Goal: Information Seeking & Learning: Check status

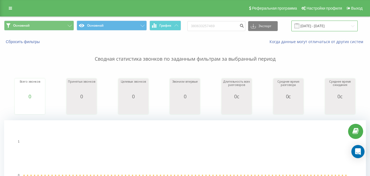
click at [327, 25] on input "[DATE] - [DATE]" at bounding box center [325, 26] width 66 height 11
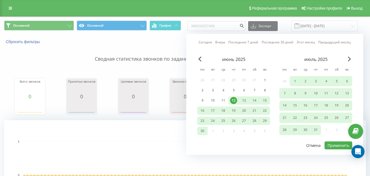
click at [319, 145] on button "Отмена" at bounding box center [313, 145] width 21 height 8
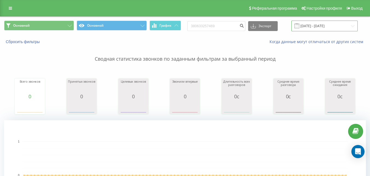
click at [323, 28] on input "[DATE] - [DATE]" at bounding box center [325, 26] width 66 height 11
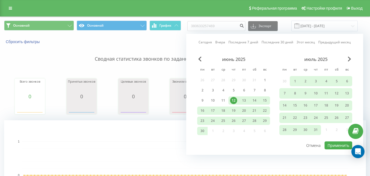
click at [347, 59] on div "июль 2025" at bounding box center [315, 58] width 73 height 5
click at [350, 59] on span "Next Month" at bounding box center [349, 58] width 3 height 5
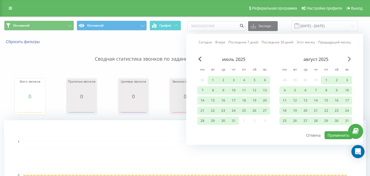
click at [350, 59] on span "Next Month" at bounding box center [349, 58] width 3 height 5
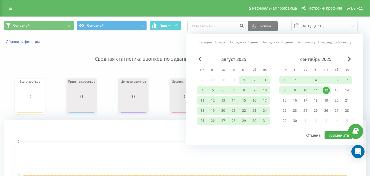
click at [326, 91] on div "12" at bounding box center [326, 90] width 7 height 7
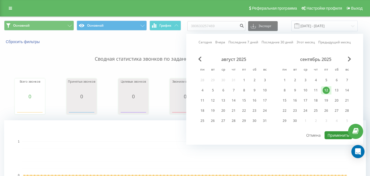
click at [336, 133] on button "Применить" at bounding box center [339, 135] width 28 height 8
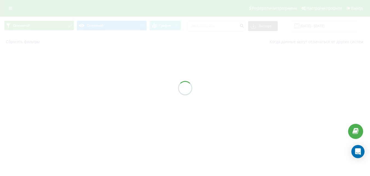
type input "[DATE] - [DATE]"
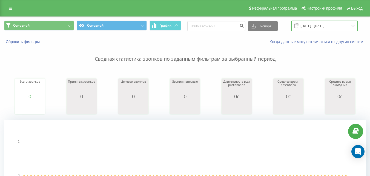
click at [321, 26] on input "[DATE] - [DATE]" at bounding box center [325, 26] width 66 height 11
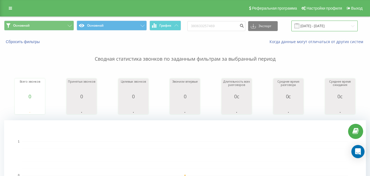
click at [315, 26] on input "12.09.2025 - 12.09.2025" at bounding box center [325, 26] width 66 height 11
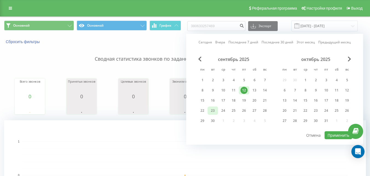
click at [215, 109] on div "23" at bounding box center [212, 110] width 7 height 7
click at [331, 132] on button "Применить" at bounding box center [339, 135] width 28 height 8
type input "[DATE] - [DATE]"
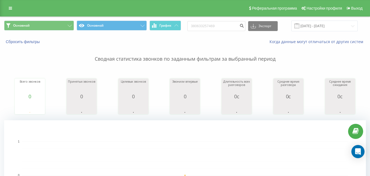
click at [7, 7] on link at bounding box center [10, 8] width 10 height 8
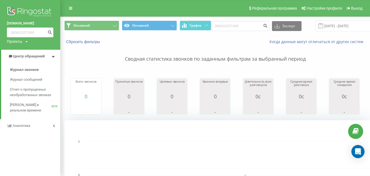
click at [98, 49] on p "Сводная статистика звонков по заданным фильтрам за выбранный период" at bounding box center [215, 53] width 302 height 18
click at [90, 5] on div "Реферальная программа Настройки профиля Выход" at bounding box center [185, 8] width 370 height 16
drag, startPoint x: 36, startPoint y: 33, endPoint x: 0, endPoint y: 32, distance: 35.6
click at [0, 33] on div "merezha-prava.com.ua 380633257469 Проекты merezha-prava.com.ua" at bounding box center [30, 25] width 60 height 50
click at [83, 59] on p "Сводная статистика звонков по заданным фильтрам за выбранный период" at bounding box center [215, 53] width 302 height 18
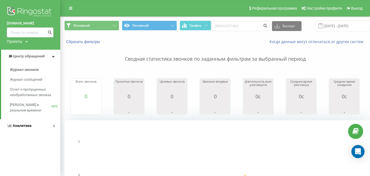
click at [57, 129] on link "Аналитика" at bounding box center [30, 125] width 60 height 13
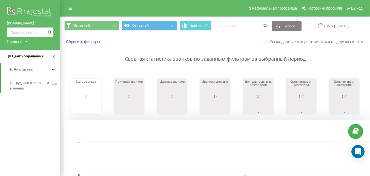
click at [56, 57] on link "Центр обращений" at bounding box center [30, 56] width 60 height 13
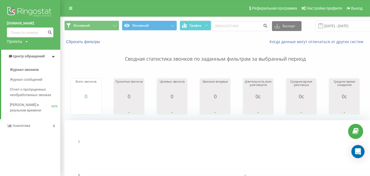
click at [52, 7] on img at bounding box center [30, 12] width 47 height 14
click at [74, 9] on link at bounding box center [71, 8] width 10 height 8
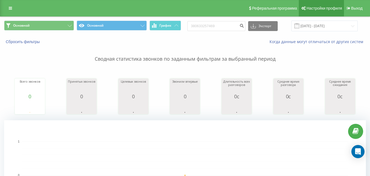
click at [305, 7] on icon at bounding box center [304, 8] width 4 height 4
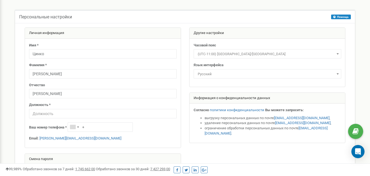
scroll to position [27, 0]
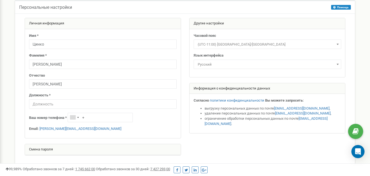
drag, startPoint x: 113, startPoint y: 116, endPoint x: 175, endPoint y: 132, distance: 63.3
click at [175, 132] on div "Имя * [PERSON_NAME] Фамилия * [PERSON_NAME] Отчество [PERSON_NAME] Должность * …" at bounding box center [103, 83] width 156 height 109
drag, startPoint x: 87, startPoint y: 128, endPoint x: 39, endPoint y: 126, distance: 47.4
click at [39, 126] on p "Email: [PERSON_NAME][EMAIL_ADDRESS][DOMAIN_NAME]" at bounding box center [103, 128] width 148 height 5
copy p "[PERSON_NAME][EMAIL_ADDRESS][DOMAIN_NAME]"
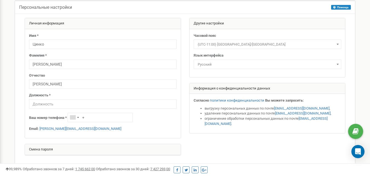
click at [178, 144] on div "Смена пароля" at bounding box center [103, 149] width 156 height 11
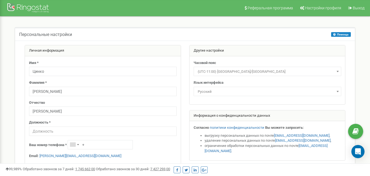
scroll to position [0, 0]
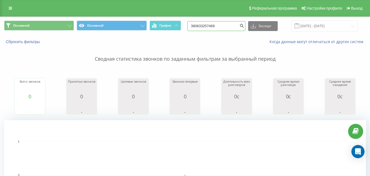
click at [234, 25] on input "380633257469" at bounding box center [216, 26] width 58 height 10
drag, startPoint x: 233, startPoint y: 25, endPoint x: 192, endPoint y: 28, distance: 41.7
click at [192, 28] on div "Основной Основной График 380633257469 Экспорт .csv .xls .xlsx 23.09.2025 - 23.0…" at bounding box center [185, 26] width 362 height 11
click at [215, 44] on div "Когда данные могут отличаться от других систем" at bounding box center [254, 41] width 231 height 5
click at [182, 41] on div "Когда данные могут отличаться от других систем" at bounding box center [254, 41] width 231 height 5
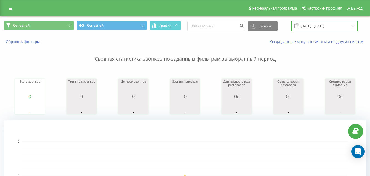
click at [315, 26] on input "[DATE] - [DATE]" at bounding box center [325, 26] width 66 height 11
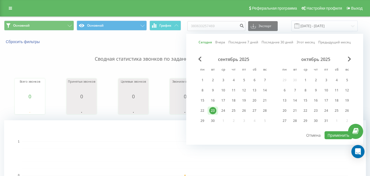
click at [215, 112] on div "23" at bounding box center [212, 110] width 7 height 7
click at [200, 112] on div "22" at bounding box center [202, 110] width 7 height 7
click at [202, 111] on div "22" at bounding box center [202, 110] width 7 height 7
click at [210, 111] on div "23" at bounding box center [212, 110] width 7 height 7
click at [204, 111] on div "22" at bounding box center [202, 110] width 7 height 7
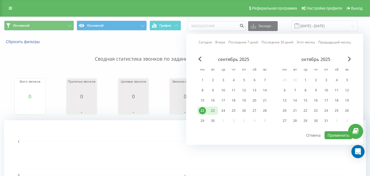
click at [210, 111] on div "23" at bounding box center [212, 110] width 7 height 7
click at [213, 111] on div "23" at bounding box center [212, 110] width 7 height 7
click at [334, 135] on button "Применить" at bounding box center [339, 135] width 28 height 8
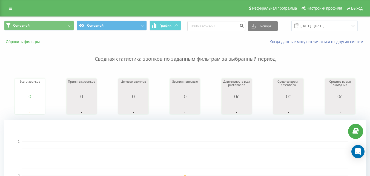
click at [37, 40] on button "Сбросить фильтры" at bounding box center [23, 41] width 38 height 5
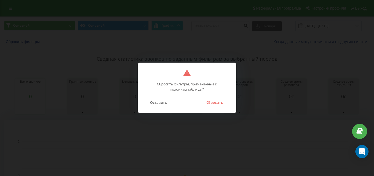
click at [159, 103] on button "Оставить" at bounding box center [158, 102] width 22 height 7
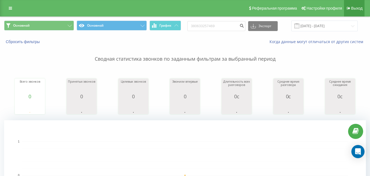
click at [363, 10] on link "Выход" at bounding box center [354, 8] width 21 height 16
click at [328, 25] on input "[DATE] - [DATE]" at bounding box center [325, 26] width 66 height 11
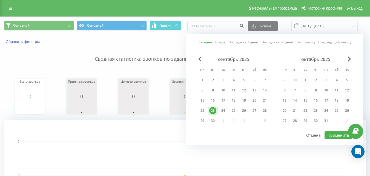
click at [215, 109] on div "23" at bounding box center [212, 110] width 7 height 7
click at [339, 137] on button "Применить" at bounding box center [339, 135] width 28 height 8
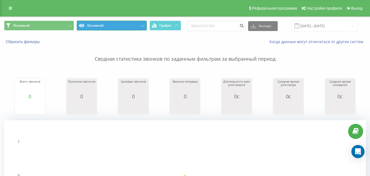
click at [132, 26] on button "Основной" at bounding box center [112, 26] width 70 height 10
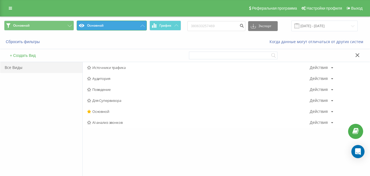
click at [133, 25] on button "Основной" at bounding box center [112, 26] width 70 height 10
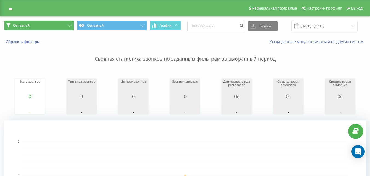
click at [53, 24] on button "Основной" at bounding box center [39, 26] width 70 height 10
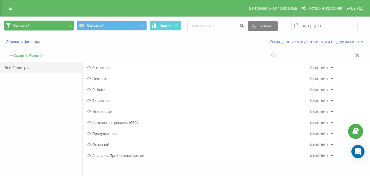
click at [54, 24] on button "Основной" at bounding box center [39, 26] width 70 height 10
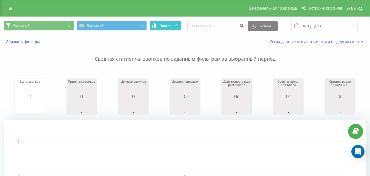
click at [175, 29] on button "График" at bounding box center [166, 26] width 32 height 10
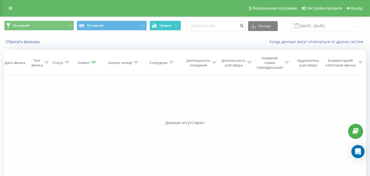
click at [175, 28] on button "График" at bounding box center [166, 26] width 32 height 10
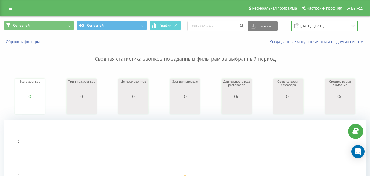
click at [326, 27] on input "[DATE] - [DATE]" at bounding box center [325, 26] width 66 height 11
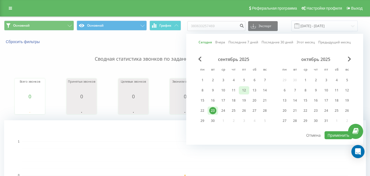
click at [241, 92] on div "12" at bounding box center [244, 90] width 7 height 7
click at [333, 133] on button "Применить" at bounding box center [339, 135] width 28 height 8
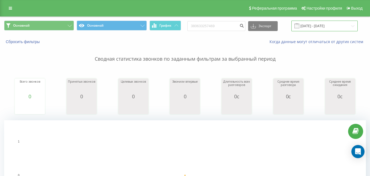
click at [319, 27] on input "[DATE] - [DATE]" at bounding box center [325, 26] width 66 height 11
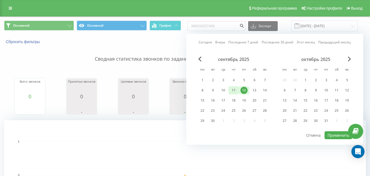
click at [230, 90] on div "11" at bounding box center [234, 90] width 10 height 8
click at [328, 132] on button "Применить" at bounding box center [339, 135] width 28 height 8
type input "[DATE] - [DATE]"
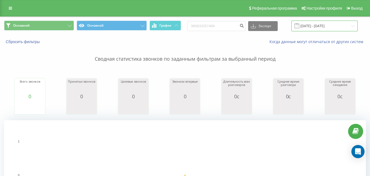
click at [313, 26] on input "[DATE] - [DATE]" at bounding box center [325, 26] width 66 height 11
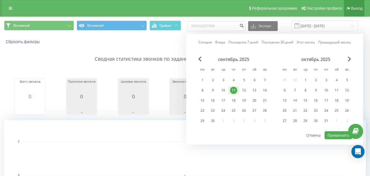
click at [352, 12] on link "Выход" at bounding box center [354, 8] width 21 height 16
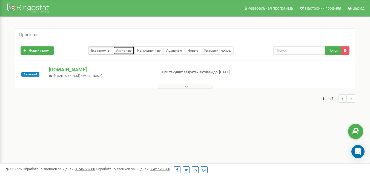
click at [126, 51] on link "Активные" at bounding box center [123, 50] width 21 height 8
click at [95, 49] on link "Все проекты" at bounding box center [100, 50] width 25 height 8
click at [362, 6] on span "Выход" at bounding box center [359, 8] width 12 height 4
click at [76, 70] on p "[DOMAIN_NAME]" at bounding box center [101, 69] width 104 height 7
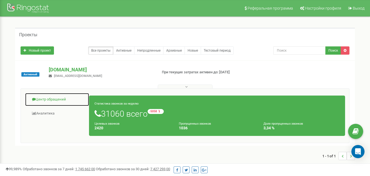
click at [63, 99] on link "Центр обращений" at bounding box center [57, 99] width 64 height 13
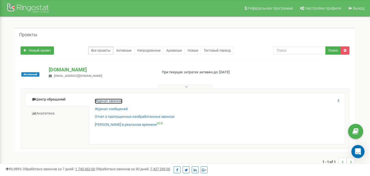
click at [112, 102] on link "Журнал звонков" at bounding box center [109, 100] width 28 height 5
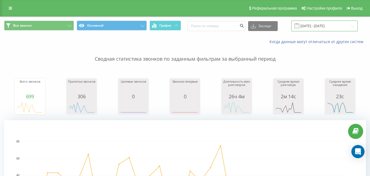
click at [315, 26] on input "[DATE] - [DATE]" at bounding box center [325, 26] width 66 height 11
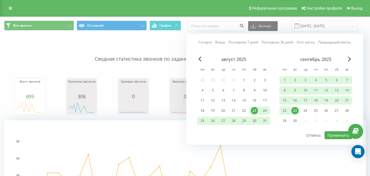
click at [294, 111] on div "23" at bounding box center [295, 110] width 7 height 7
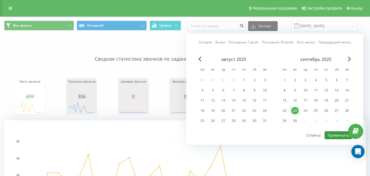
click at [332, 134] on button "Применить" at bounding box center [339, 135] width 28 height 8
type input "[DATE] - [DATE]"
